Goal: Information Seeking & Learning: Compare options

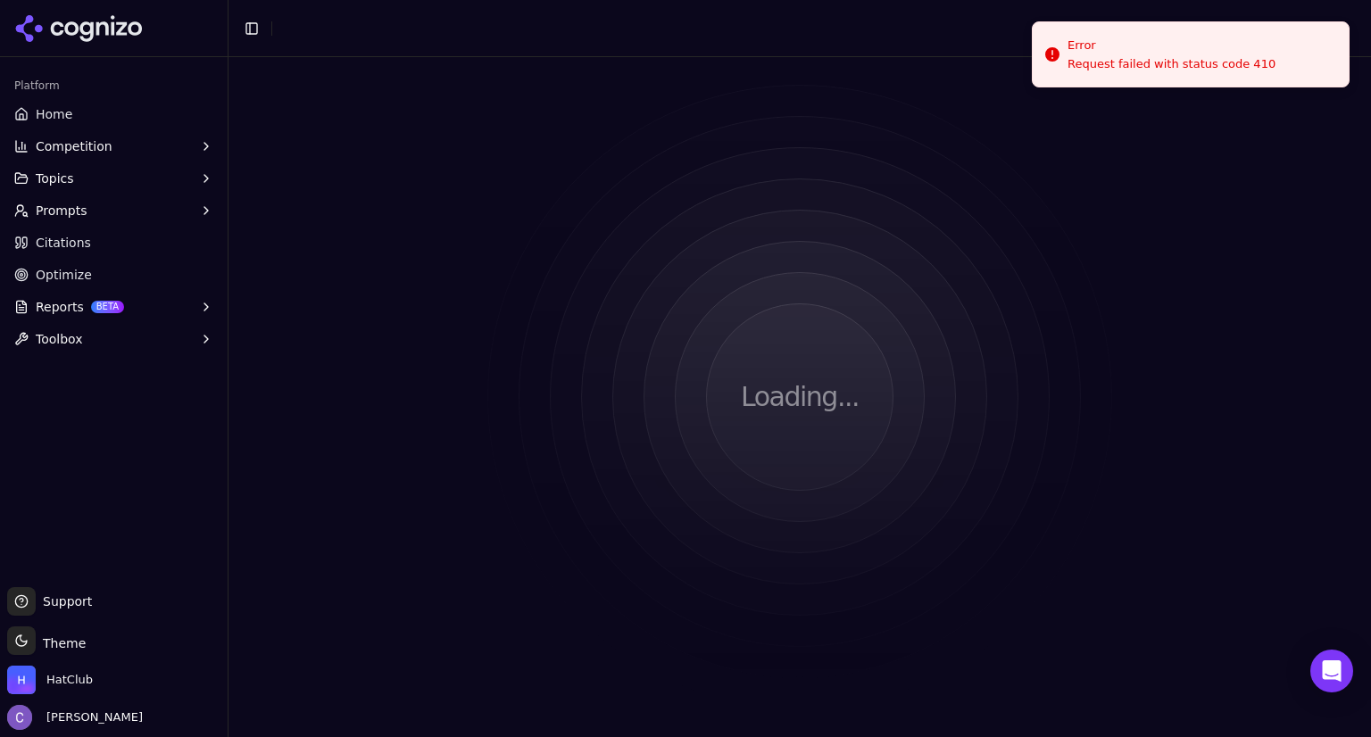
click at [94, 144] on span "Competition" at bounding box center [74, 146] width 77 height 18
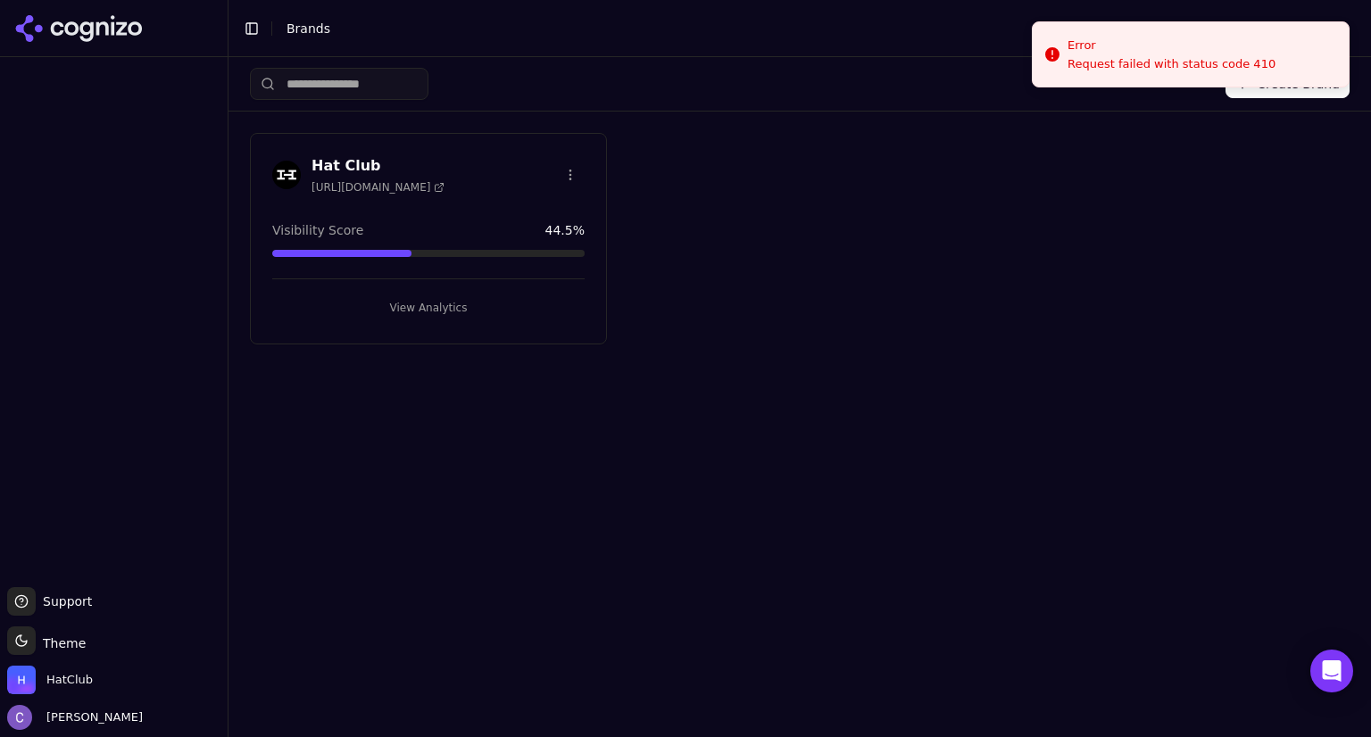
click at [489, 303] on button "View Analytics" at bounding box center [428, 308] width 312 height 29
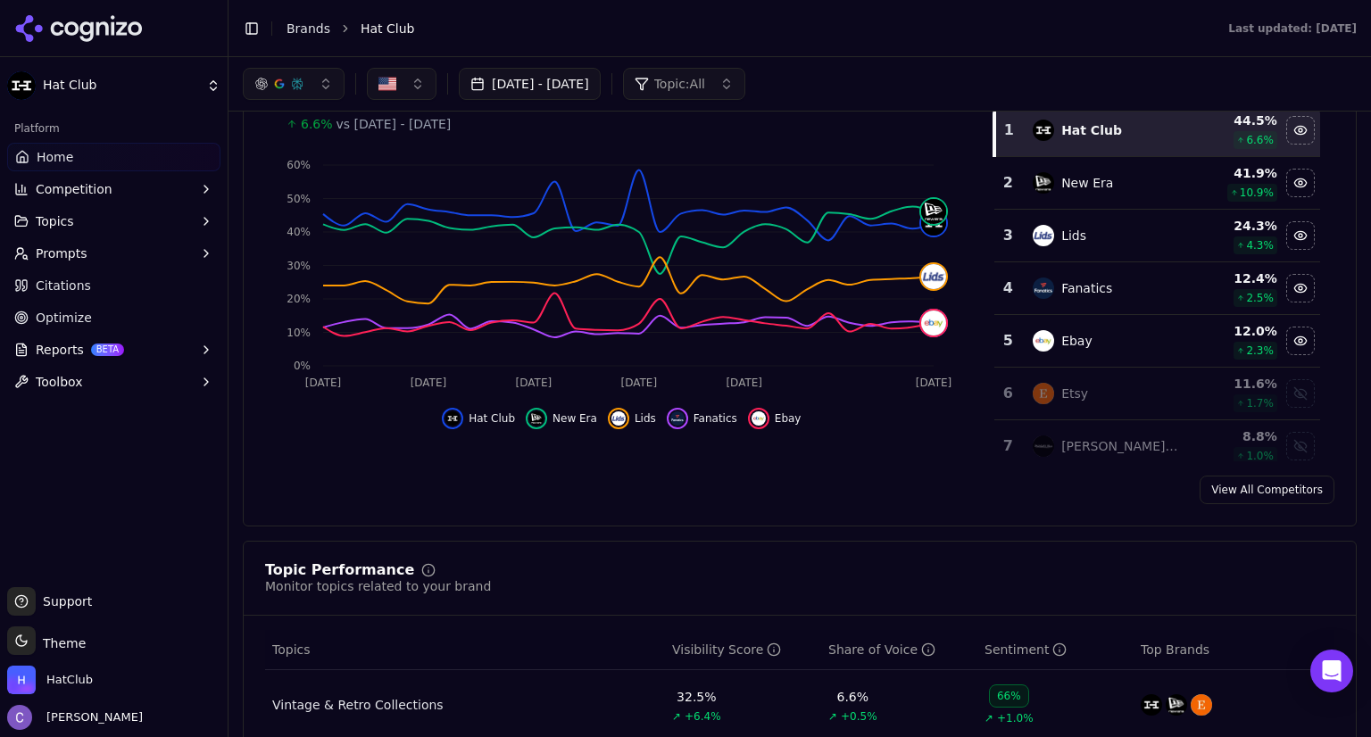
scroll to position [257, 0]
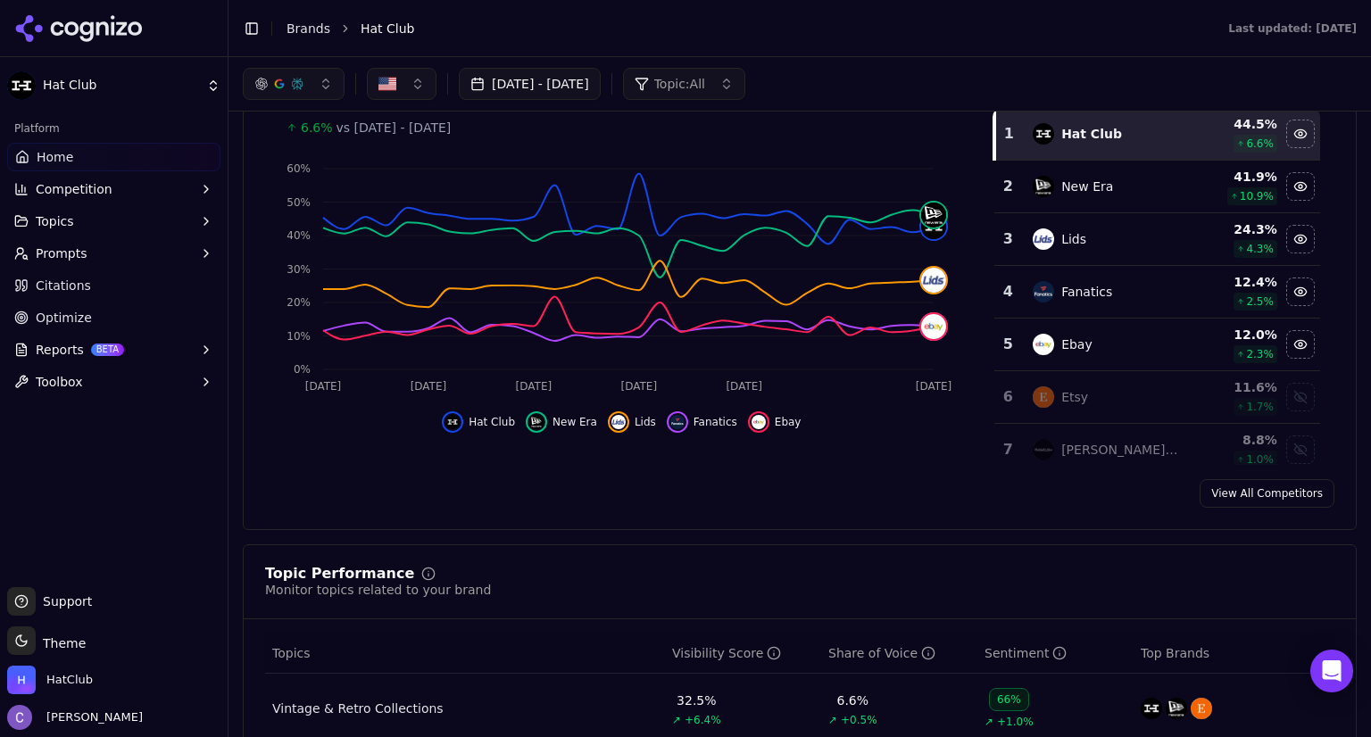
click at [1234, 490] on link "View All Competitors" at bounding box center [1267, 493] width 135 height 29
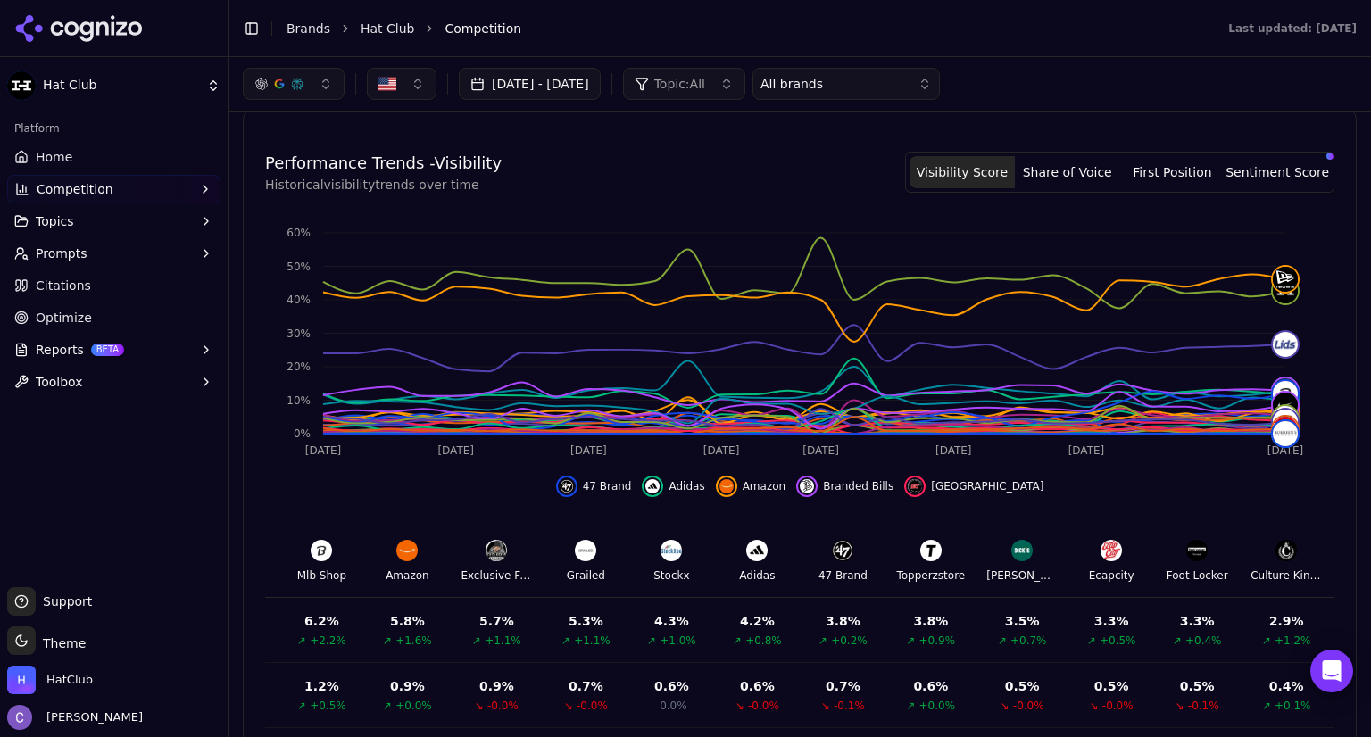
scroll to position [421, 0]
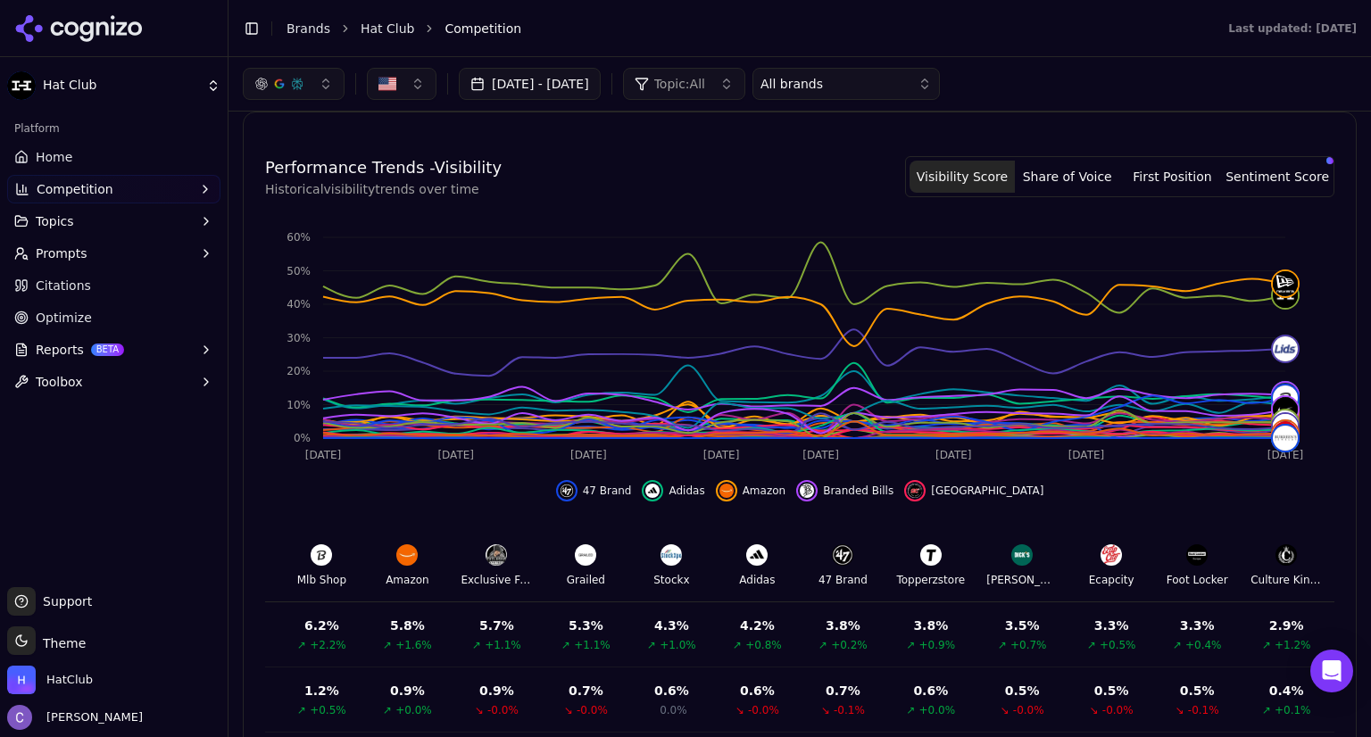
click at [68, 157] on span "Home" at bounding box center [54, 157] width 37 height 18
